Goal: Information Seeking & Learning: Learn about a topic

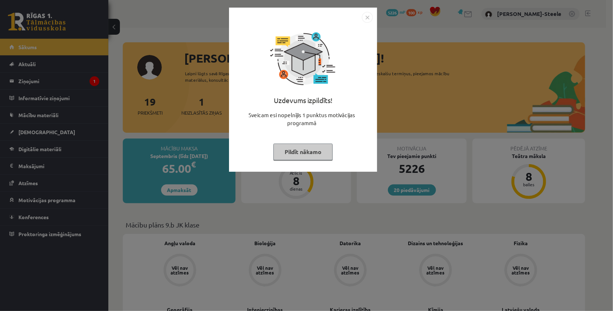
click at [374, 22] on div "Uzdevums izpildīts! Sveicam esi nopelnījis 1 punktus motivācijas programmā Pild…" at bounding box center [303, 90] width 148 height 164
click at [370, 20] on img "Close" at bounding box center [367, 17] width 11 height 11
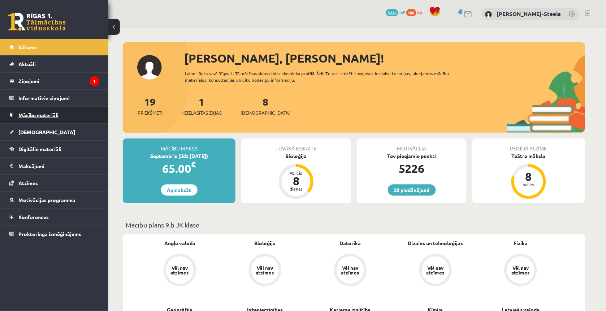
click at [51, 118] on link "Mācību materiāli" at bounding box center [54, 115] width 90 height 17
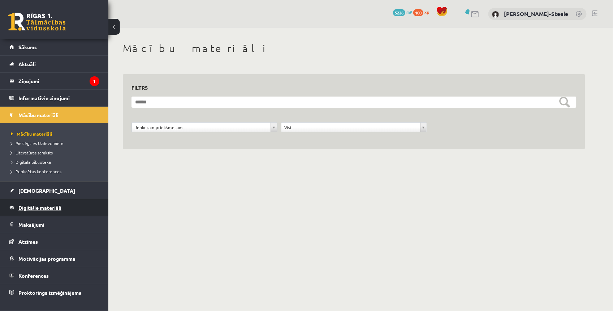
click at [41, 210] on span "Digitālie materiāli" at bounding box center [39, 207] width 43 height 7
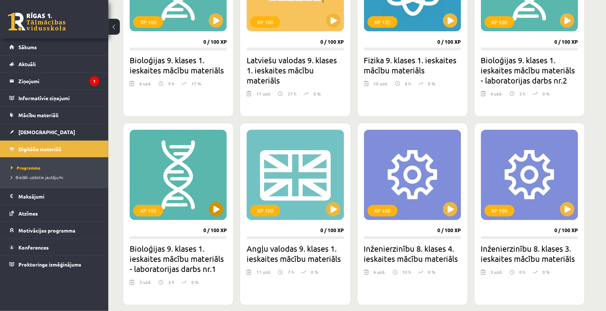
scroll to position [181, 0]
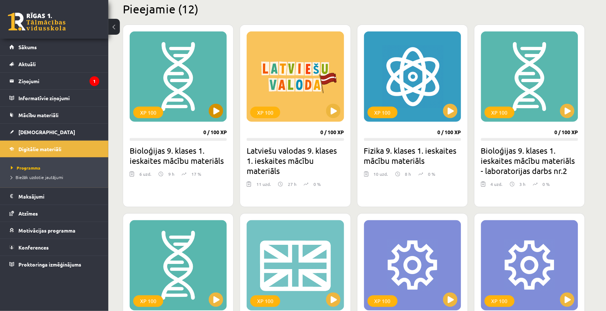
click at [212, 121] on div "XP 100" at bounding box center [178, 76] width 97 height 90
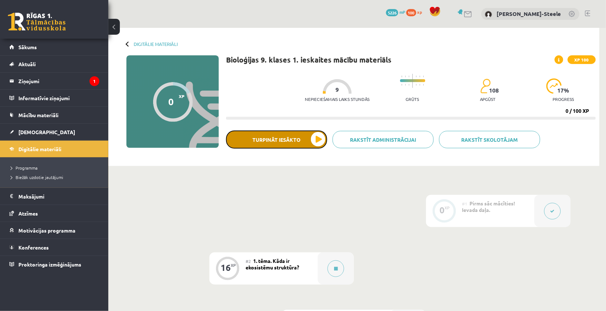
click at [313, 133] on button "Turpināt iesākto" at bounding box center [276, 139] width 101 height 18
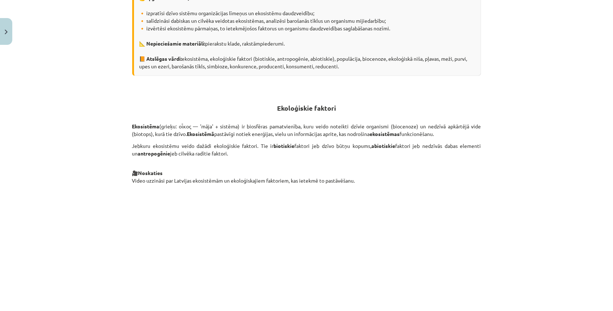
scroll to position [226, 0]
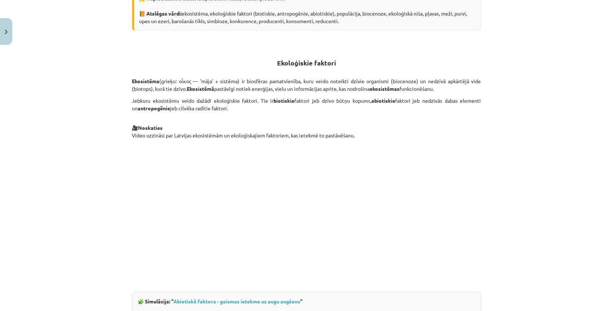
drag, startPoint x: 277, startPoint y: 129, endPoint x: 213, endPoint y: 129, distance: 64.7
click at [213, 129] on p "🎥 Noskaties Video uzzināsi par Latvijas ekosistēmām un ekoloģiskajiem faktoriem…" at bounding box center [306, 127] width 349 height 23
drag, startPoint x: 129, startPoint y: 80, endPoint x: 438, endPoint y: 88, distance: 308.4
click at [438, 88] on div "16 XP Saņemsi Grūts 108 pilda Apraksts Uzdevums Palīdzība Kāda ir ekosistēmu st…" at bounding box center [307, 283] width 358 height 923
copy p "Ekosistēma (grieķu: οἶκος — 'māja' + sistēma) ir biosfēras pamatvienība, kuru v…"
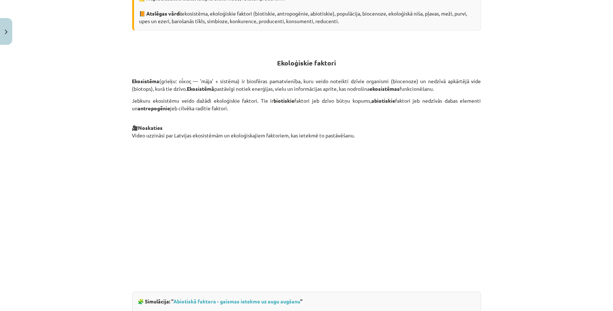
drag, startPoint x: 223, startPoint y: 77, endPoint x: 149, endPoint y: 114, distance: 83.1
click at [151, 112] on p "Jebkuru ekosistēmu veido dažādi ekoloģiskie faktori. Tie ir biotiskie faktori j…" at bounding box center [306, 104] width 349 height 15
drag, startPoint x: 128, startPoint y: 98, endPoint x: 225, endPoint y: 109, distance: 97.4
click at [225, 109] on div "16 XP Saņemsi Grūts 108 pilda Apraksts Uzdevums Palīdzība Kāda ir ekosistēmu st…" at bounding box center [307, 283] width 358 height 923
copy p "Jebkuru ekosistēmu veido dažādi ekoloģiskie faktori. Tie ir biotiskie faktori j…"
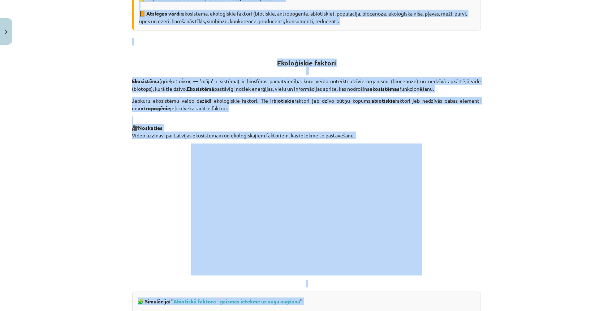
drag, startPoint x: 349, startPoint y: 313, endPoint x: 338, endPoint y: 313, distance: 11.2
click at [338, 310] on html "0 Dāvanas 5226 mP 100 xp Ēriks Jurģis Zuments-Steele Sākums Aktuāli Kā mācīties…" at bounding box center [306, 155] width 613 height 311
drag, startPoint x: 338, startPoint y: 313, endPoint x: 464, endPoint y: 203, distance: 167.5
click at [464, 203] on p at bounding box center [306, 209] width 349 height 132
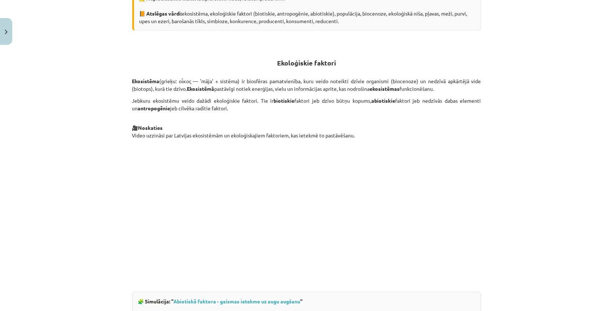
click at [548, 156] on div "Mācību tēma: Bioloģijas 9. klases 1. ieskaites mācību materiāls #2 1. tēma. Kād…" at bounding box center [306, 155] width 613 height 311
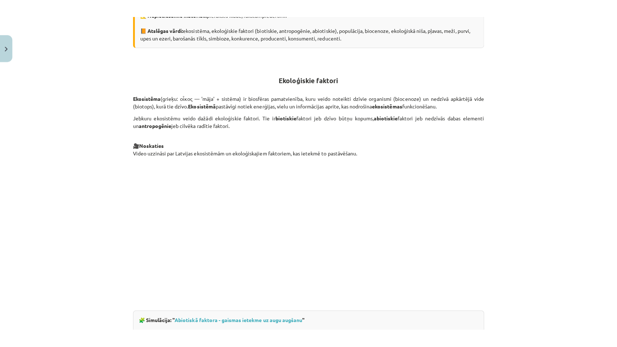
scroll to position [316, 0]
